Goal: Information Seeking & Learning: Check status

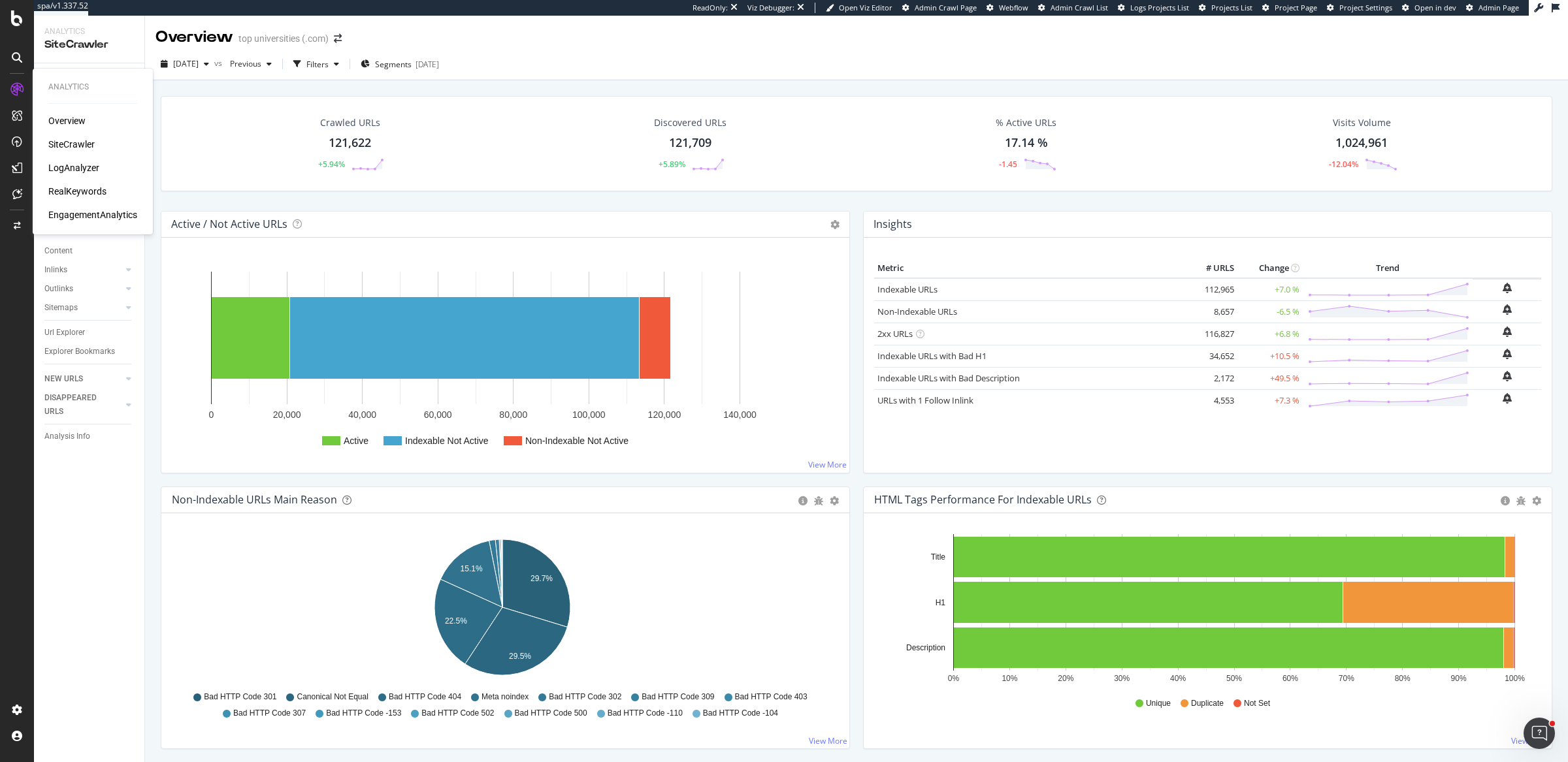
click at [67, 165] on div "LogAnalyzer" at bounding box center [74, 167] width 51 height 13
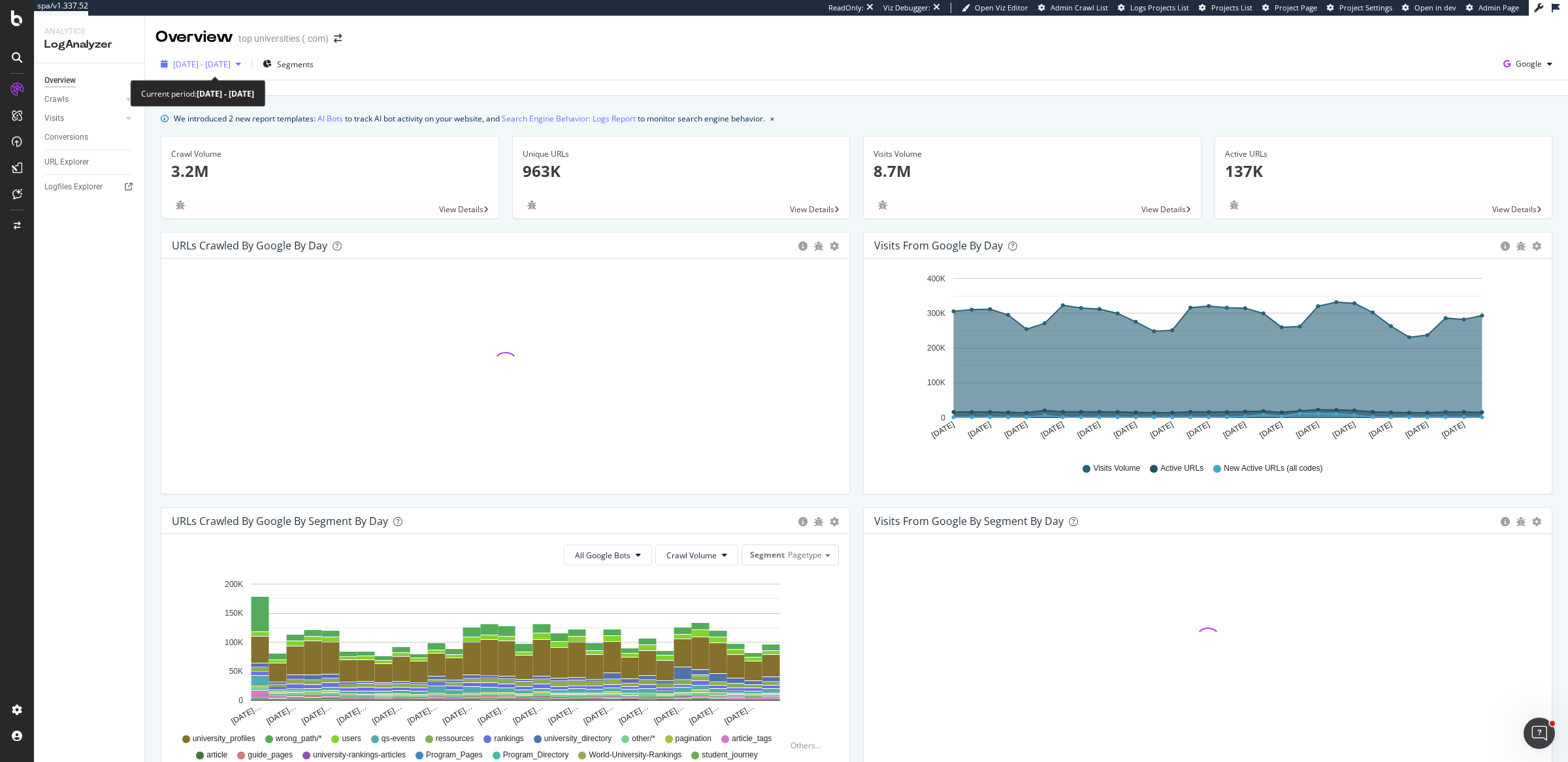
click at [230, 66] on span "[DATE] - [DATE]" at bounding box center [202, 64] width 57 height 11
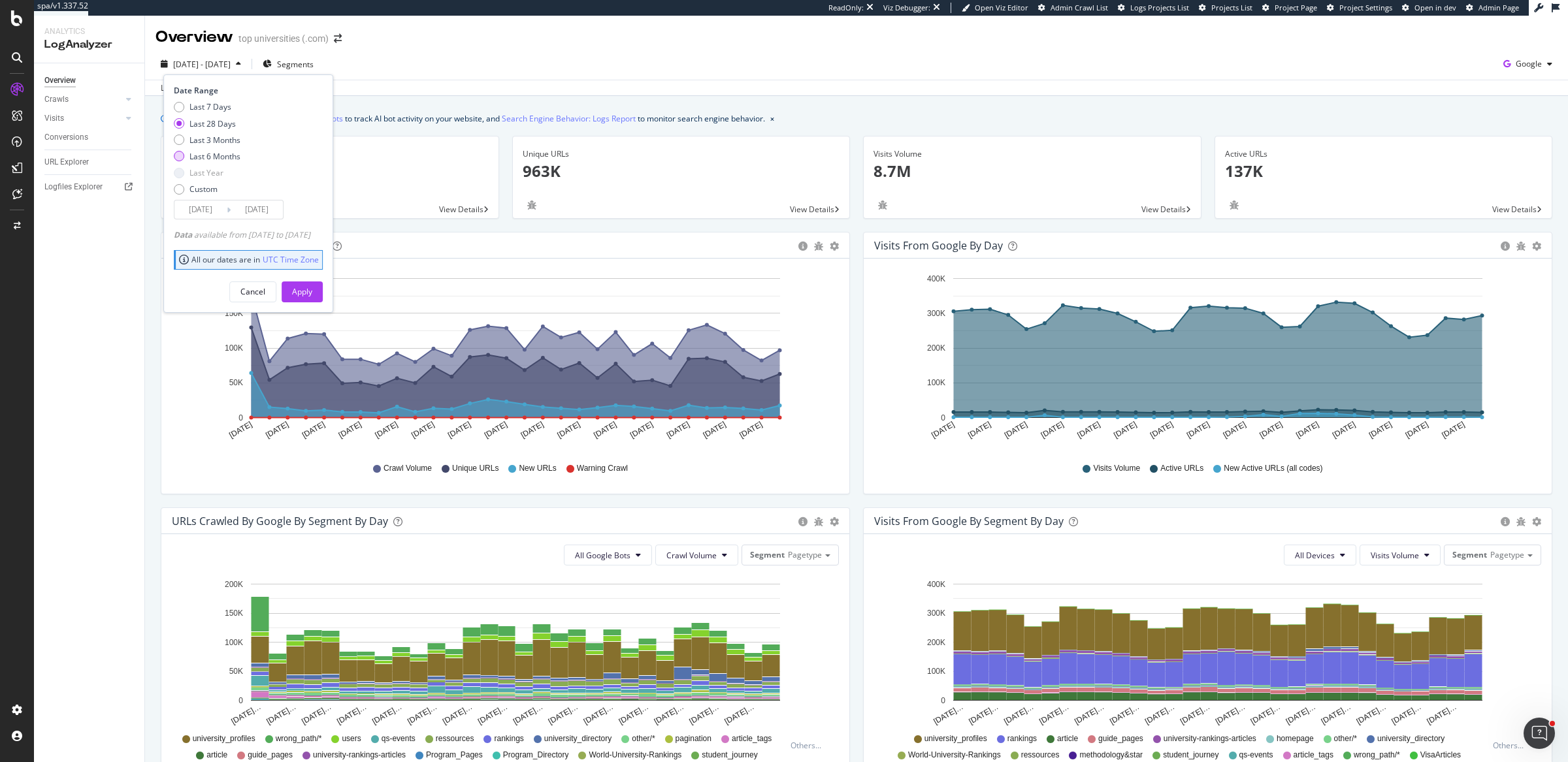
click at [220, 153] on div "Last 6 Months" at bounding box center [215, 156] width 51 height 11
type input "[DATE]"
click at [312, 291] on div "Apply" at bounding box center [302, 292] width 20 height 11
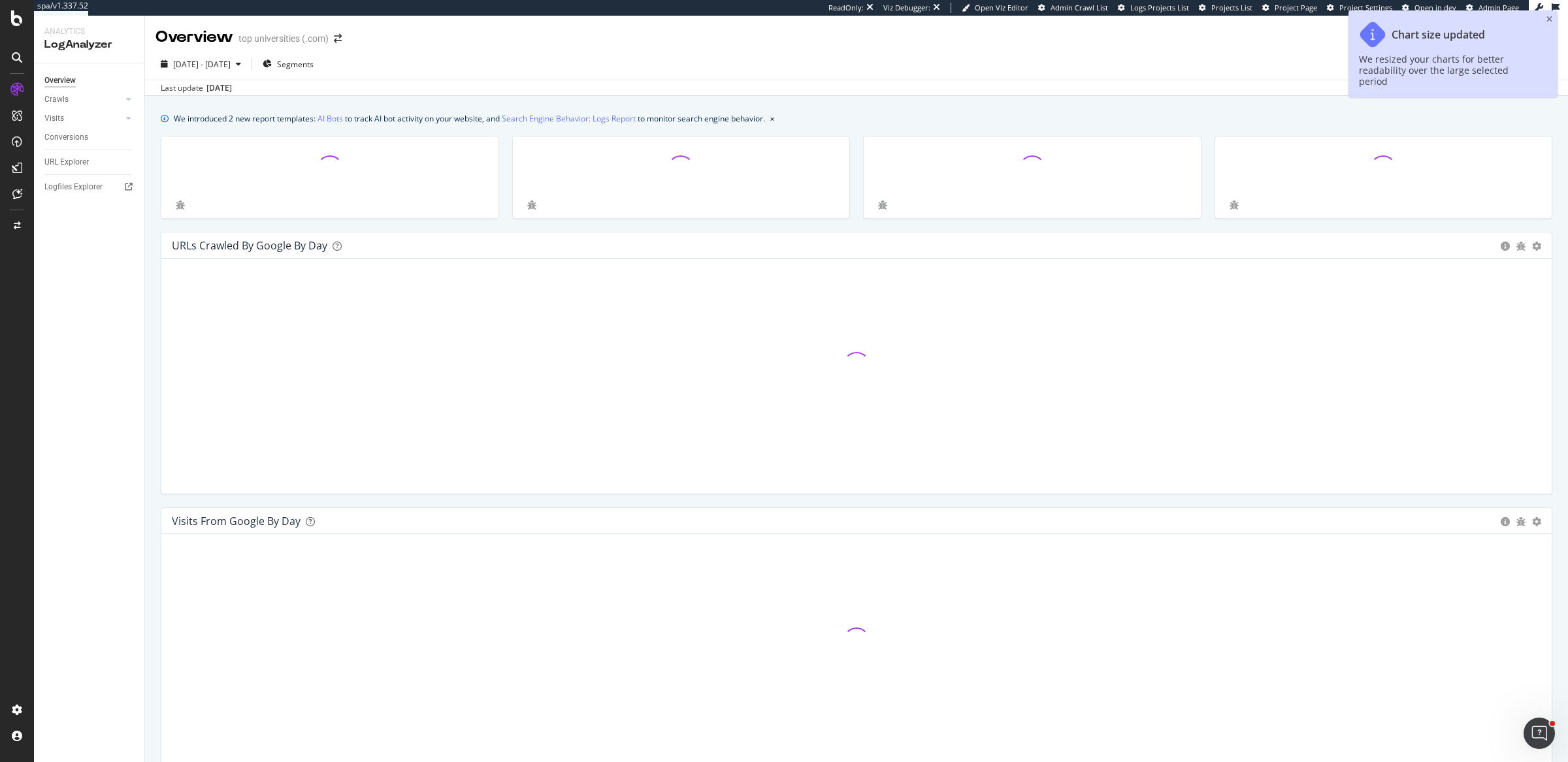
click at [260, 225] on div at bounding box center [330, 184] width 351 height 96
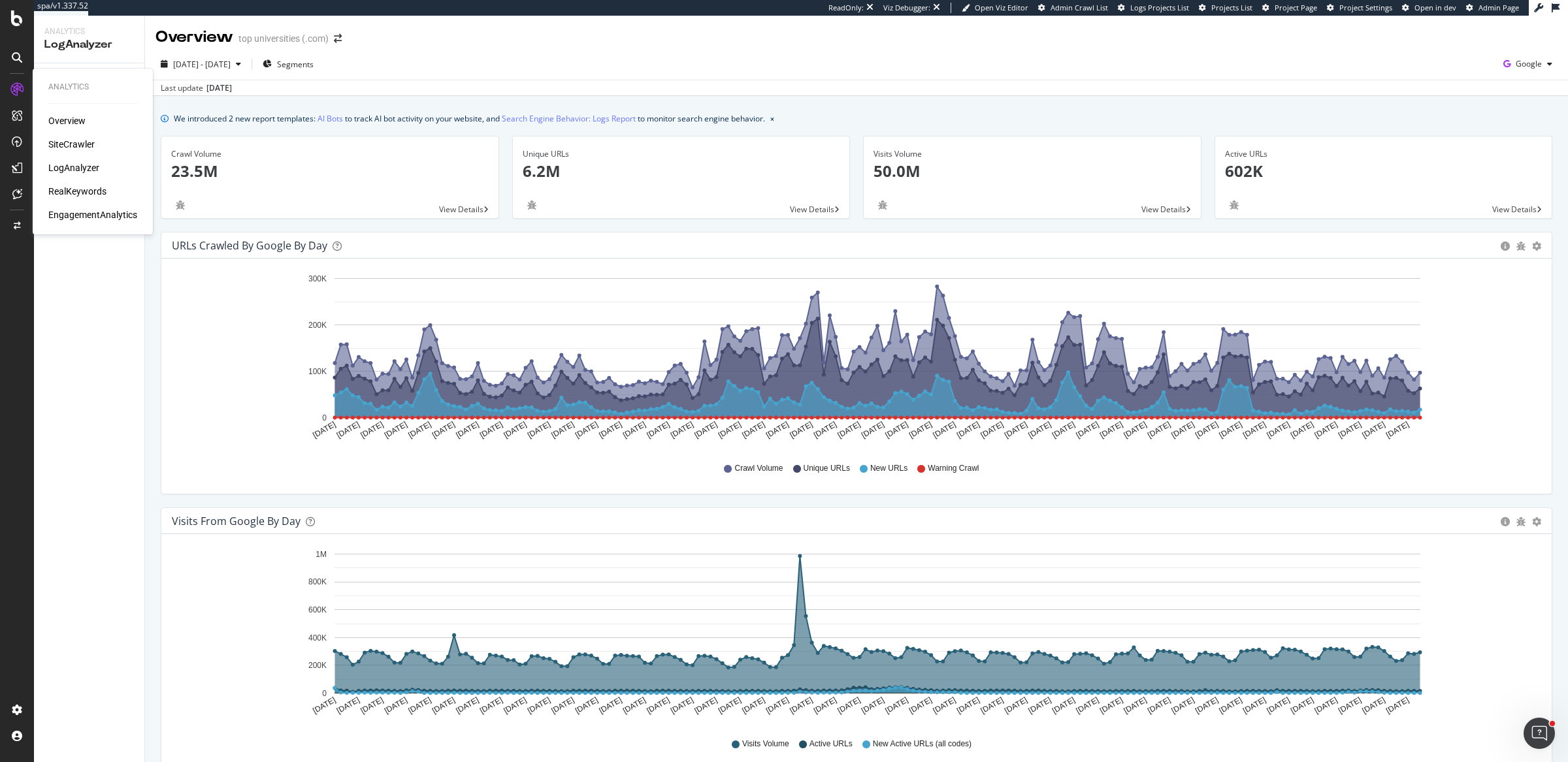
click at [74, 145] on div "SiteCrawler" at bounding box center [72, 144] width 46 height 13
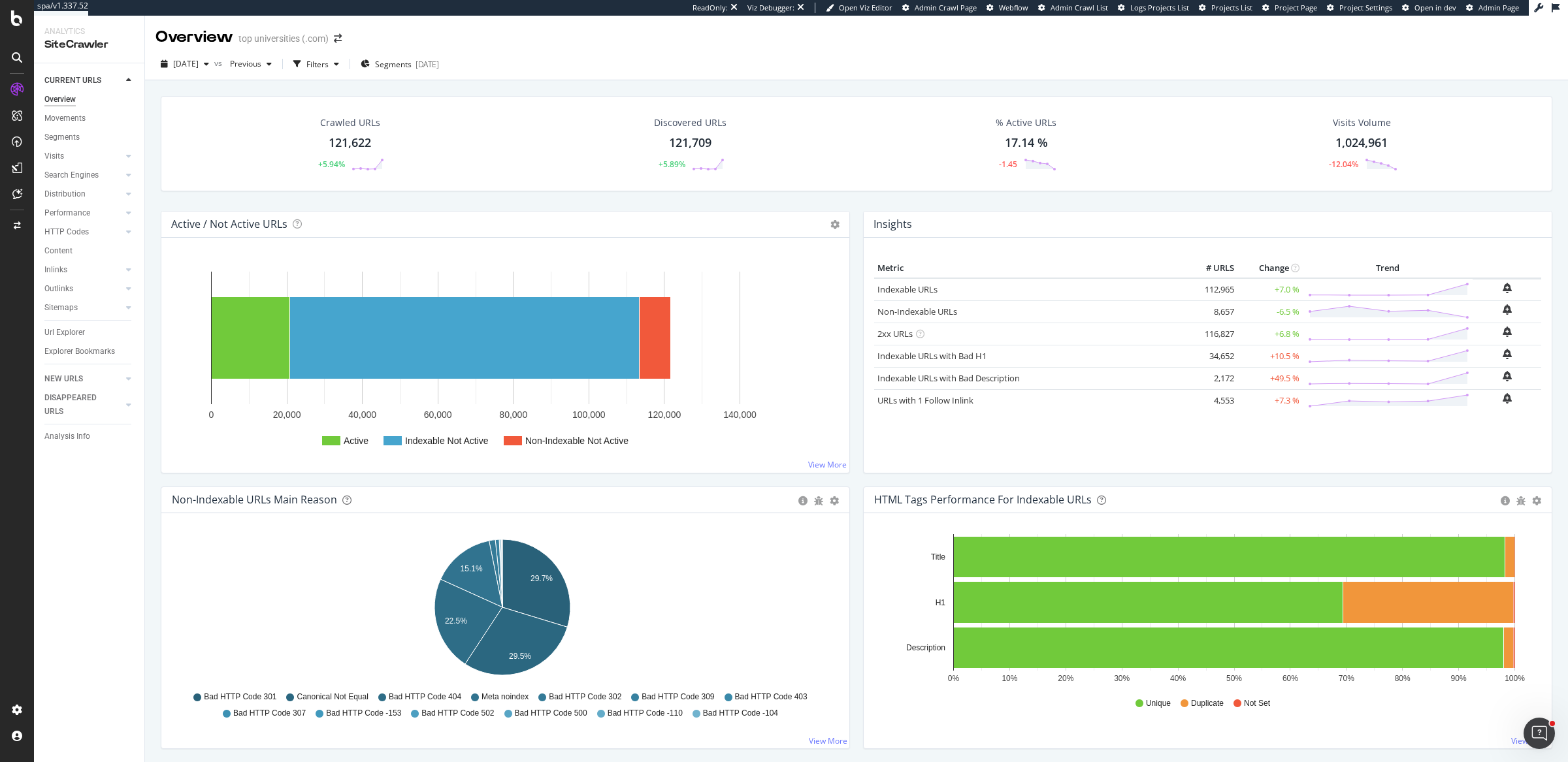
click at [153, 165] on div "Crawled URLs 121,622 +5.94% Discovered URLs 121,709 +5.89% % Active URLs 17.14 …" at bounding box center [856, 453] width 1422 height 746
